Goal: Ask a question: Seek information or help from site administrators or community

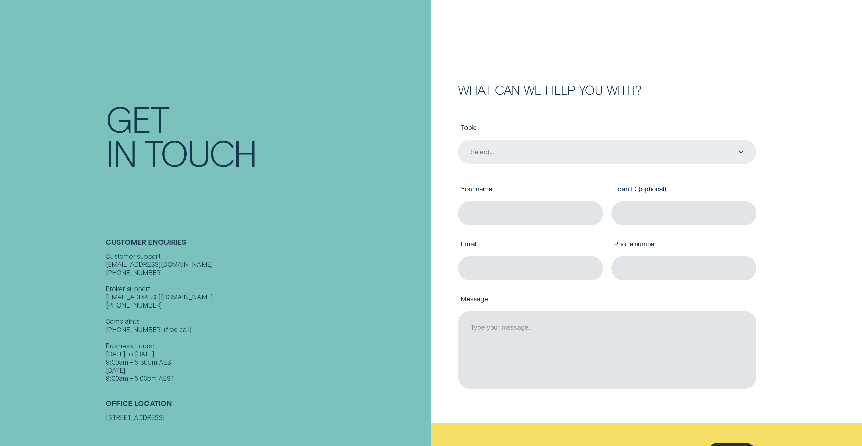
scroll to position [85, 0]
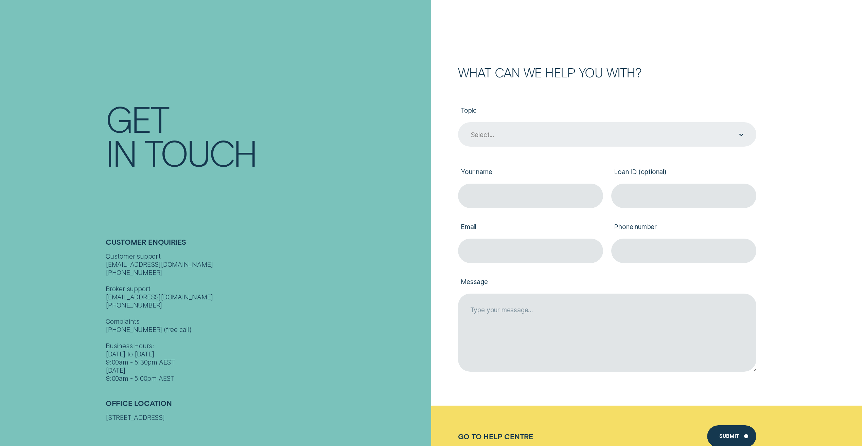
click at [739, 135] on icon "Contact form" at bounding box center [741, 135] width 4 height 2
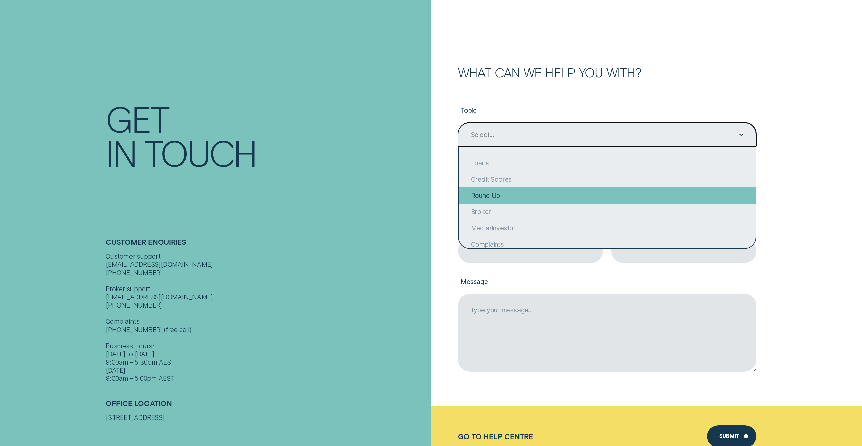
click at [563, 196] on div "Round Up" at bounding box center [606, 195] width 297 height 16
type input "Round Up"
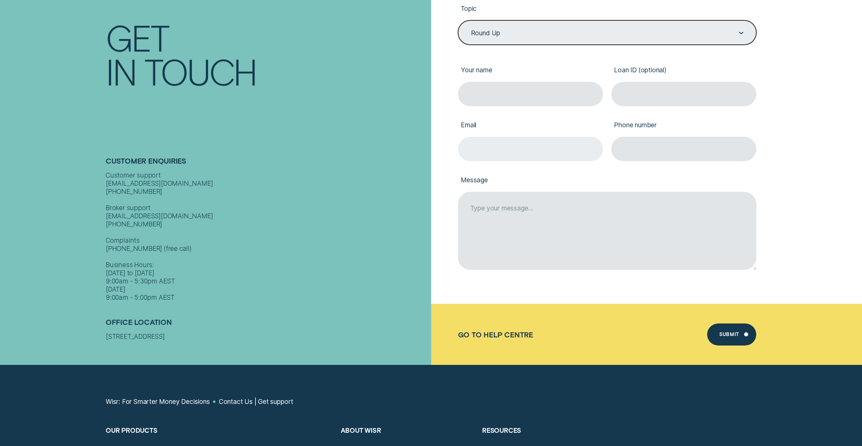
scroll to position [119, 0]
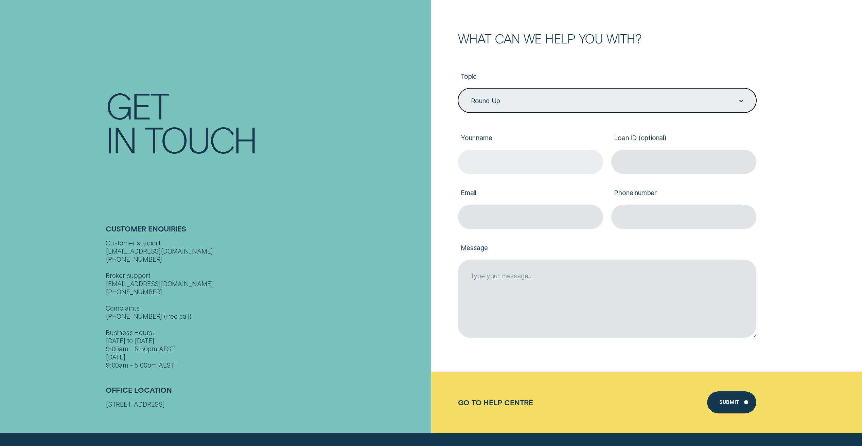
click at [503, 165] on input "Your name" at bounding box center [530, 162] width 145 height 24
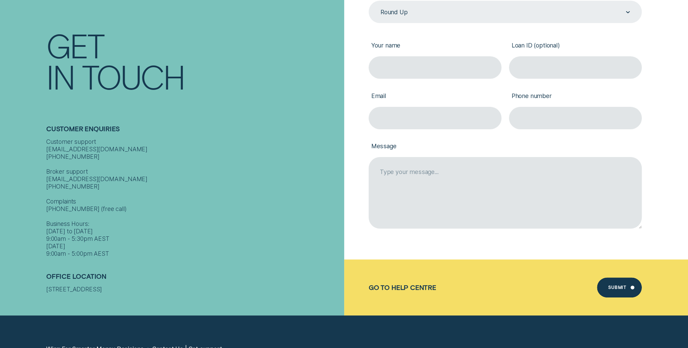
scroll to position [156, 0]
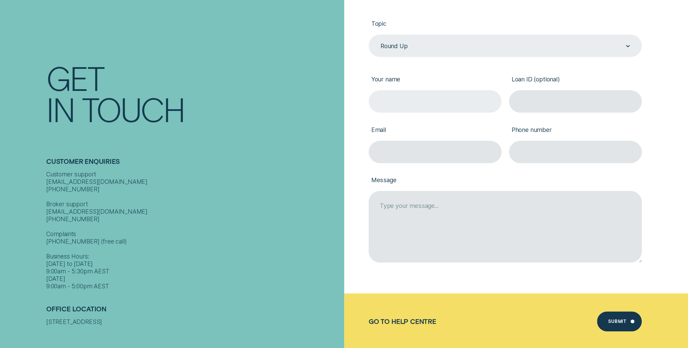
click at [398, 102] on input "Your name" at bounding box center [434, 101] width 133 height 22
type input "[PERSON_NAME]"
click at [549, 103] on input "Loan ID (optional)" at bounding box center [575, 101] width 133 height 22
click at [435, 108] on input "[PERSON_NAME]" at bounding box center [434, 101] width 133 height 22
click at [399, 153] on input "Email" at bounding box center [434, 152] width 133 height 22
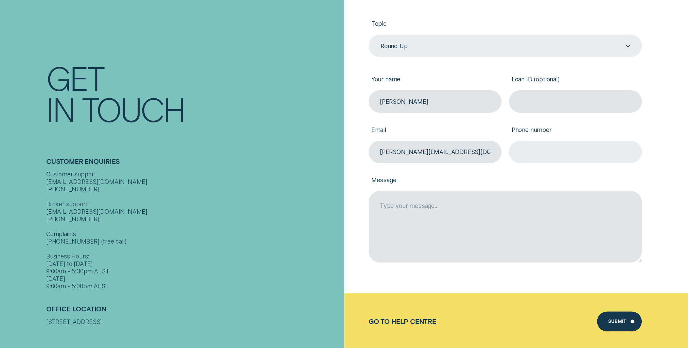
type input "[PERSON_NAME][EMAIL_ADDRESS][DOMAIN_NAME]"
click at [554, 155] on input "Phone number" at bounding box center [575, 152] width 133 height 22
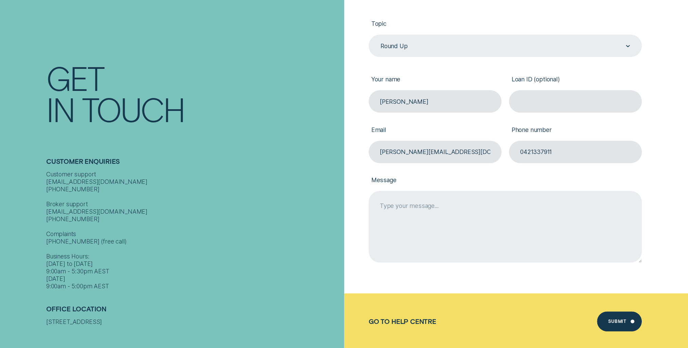
type input "0421337911"
click at [399, 217] on textarea "Message" at bounding box center [504, 227] width 273 height 72
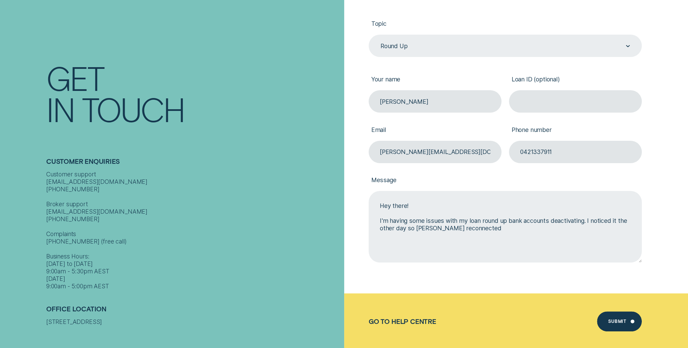
click at [420, 228] on textarea "Hey there! I'm having some issues with my loan round up bank accounts deactivat…" at bounding box center [504, 227] width 273 height 72
click at [475, 230] on textarea "Hey there! I'm having some issues with my loan round up bank accounts deactivat…" at bounding box center [504, 227] width 273 height 72
click at [583, 222] on textarea "Hey there! I'm having some issues with my loan round up bank accounts deactivat…" at bounding box center [504, 227] width 273 height 72
click at [429, 229] on textarea "Hey there! I'm having some issues with my loan round up bank accounts disconnec…" at bounding box center [504, 227] width 273 height 72
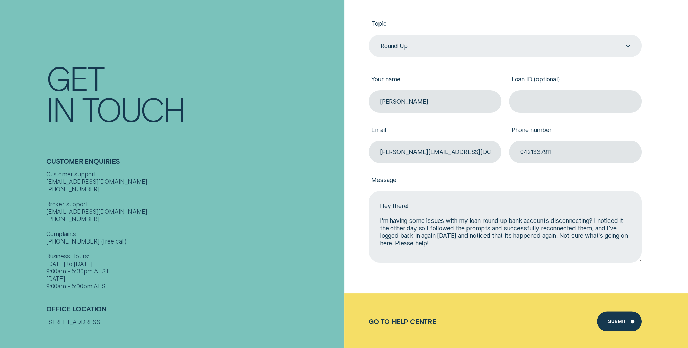
click at [588, 244] on textarea "Hey there! I'm having some issues with my loan round up bank accounts disconnec…" at bounding box center [504, 227] width 273 height 72
click at [505, 237] on textarea "Hey there! I'm having some issues with my loan round up bank accounts disconnec…" at bounding box center [504, 227] width 273 height 72
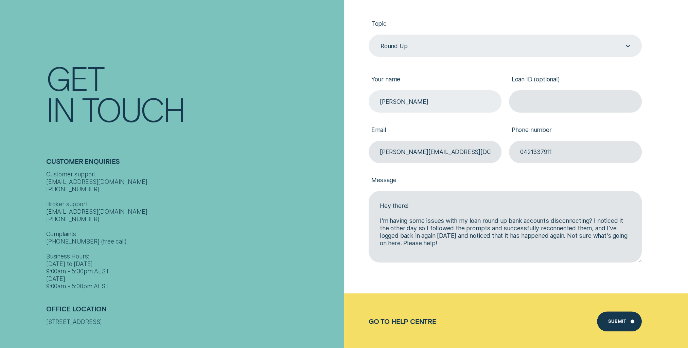
type textarea "Hey there! I'm having some issues with my loan round up bank accounts disconnec…"
click at [426, 108] on input "[PERSON_NAME]" at bounding box center [434, 101] width 133 height 22
type input "[PERSON_NAME]"
click at [618, 323] on div "Submit" at bounding box center [617, 323] width 18 height 4
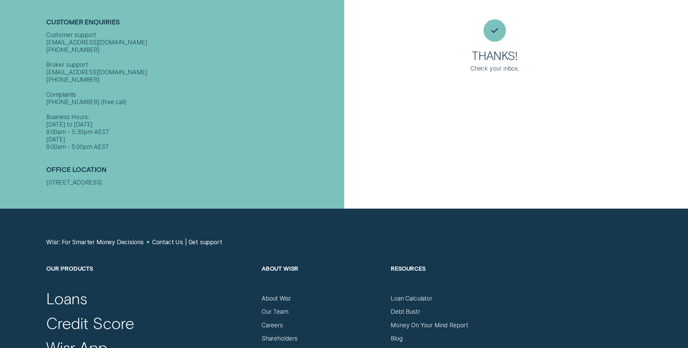
scroll to position [17, 0]
